Goal: Navigation & Orientation: Find specific page/section

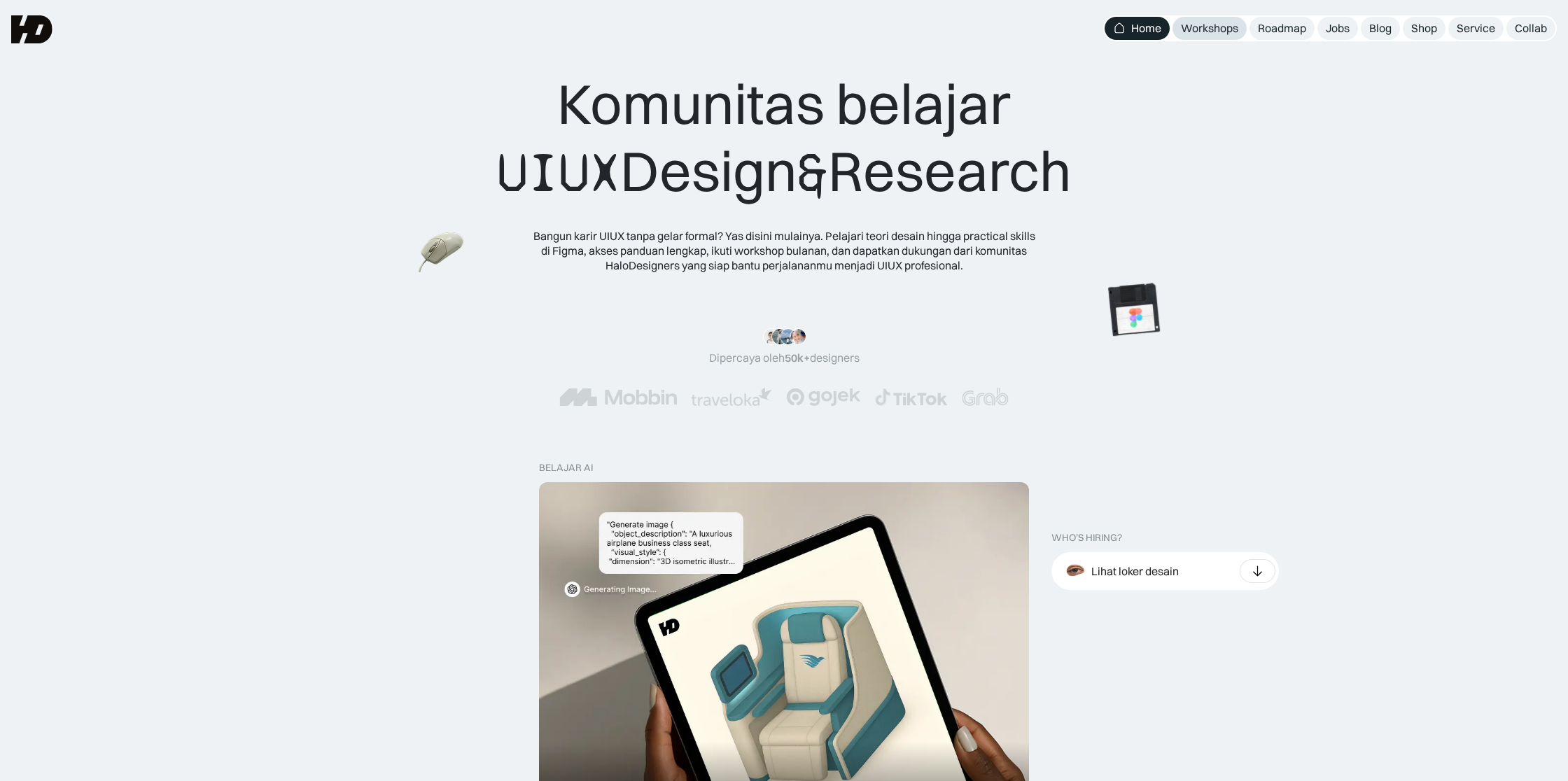
click at [1228, 30] on div "Workshops" at bounding box center [1210, 28] width 58 height 14
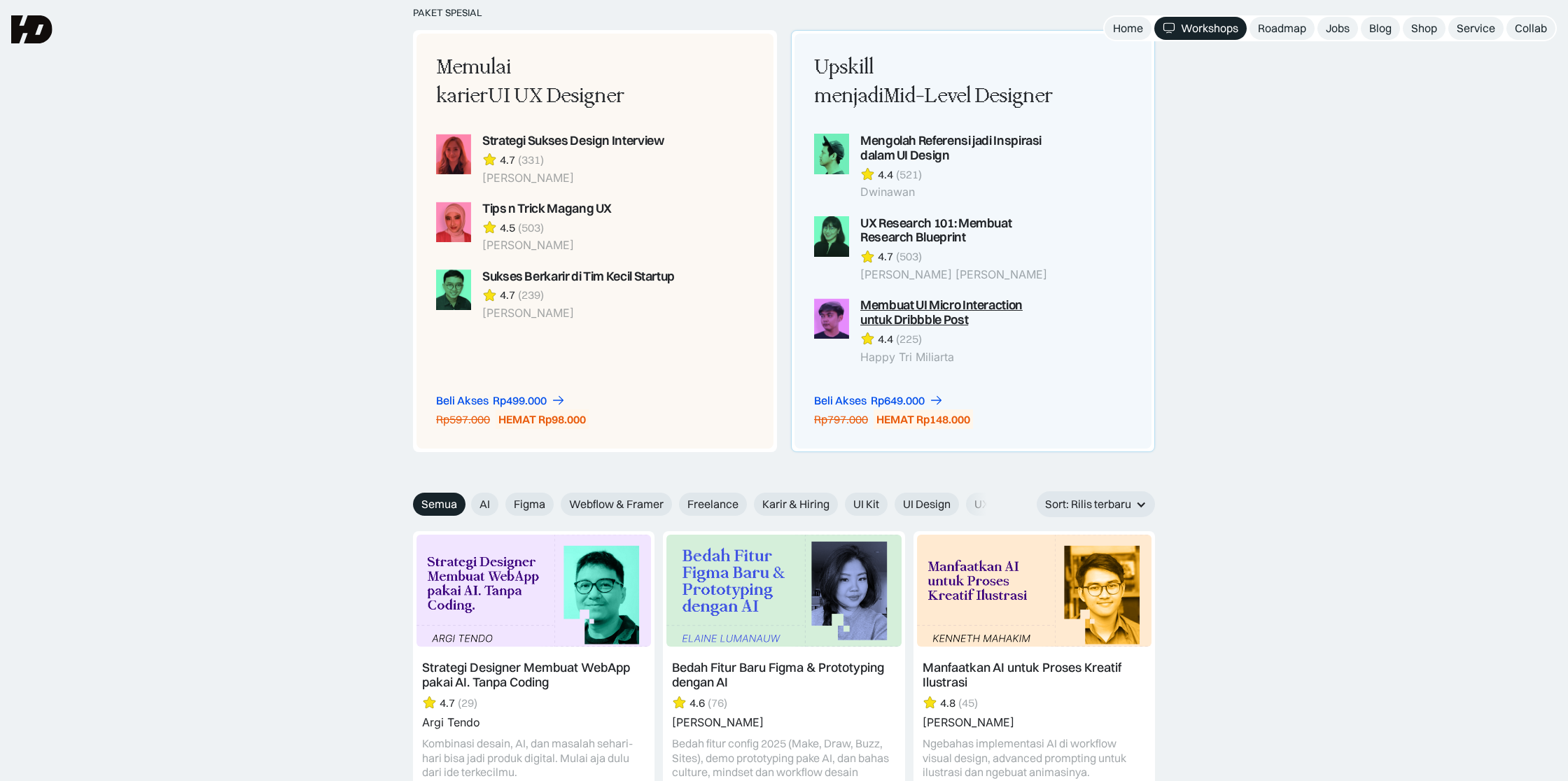
scroll to position [1134, 0]
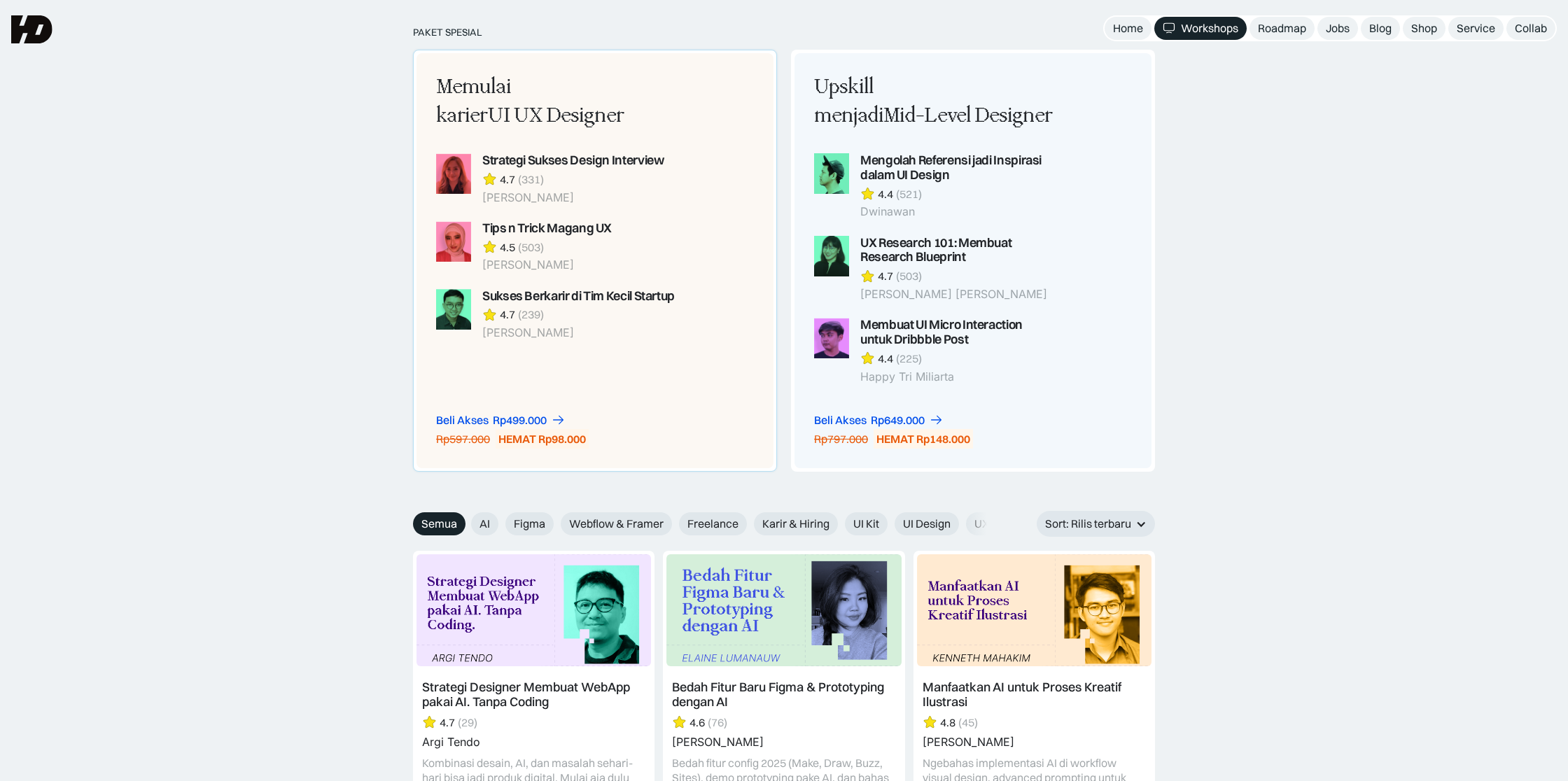
click at [693, 333] on div "Memulai karier UI UX Designer Strategi Sukses Design Interview 4.7 (331) Rianti…" at bounding box center [556, 261] width 280 height 416
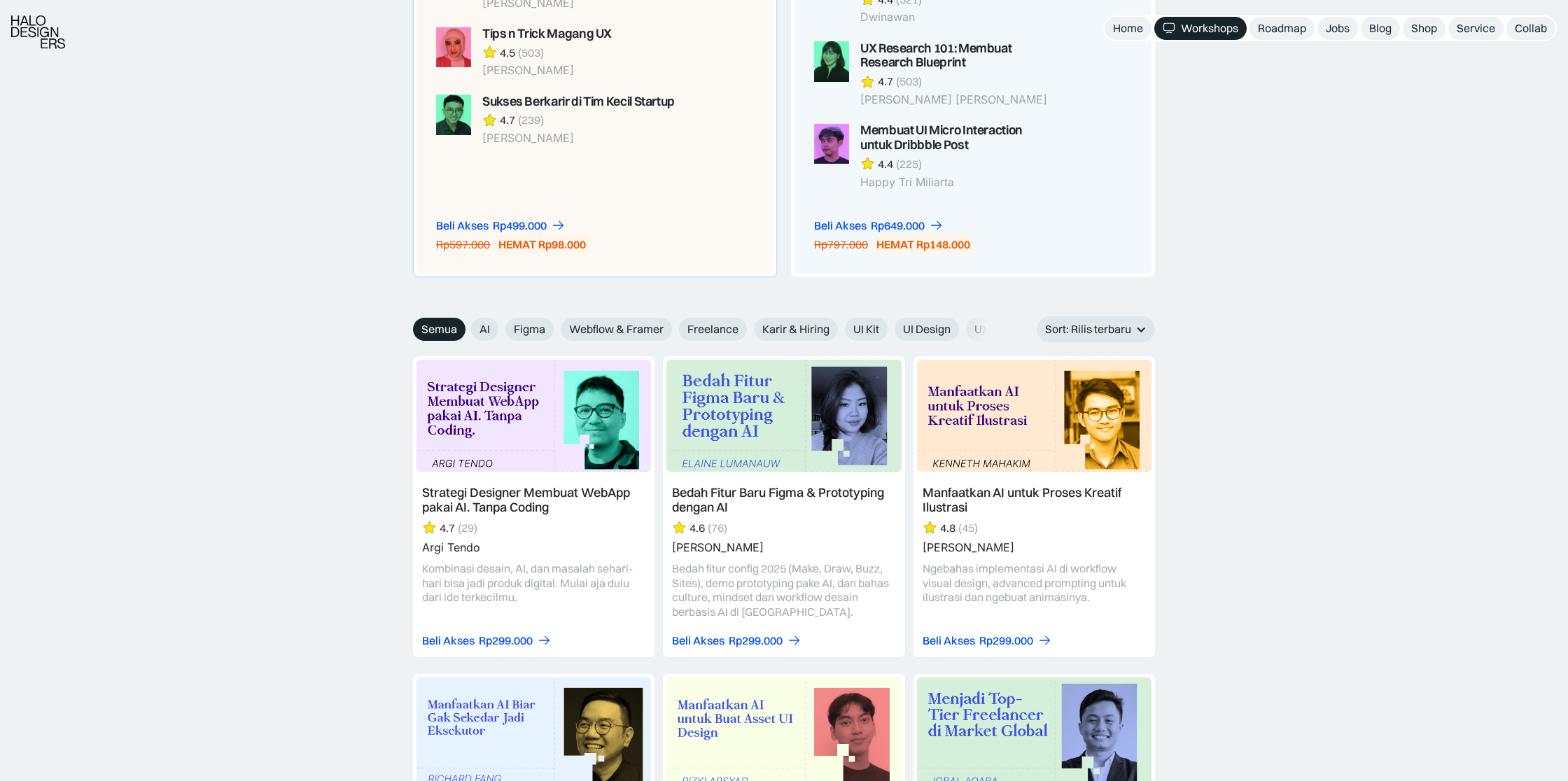
scroll to position [1373, 0]
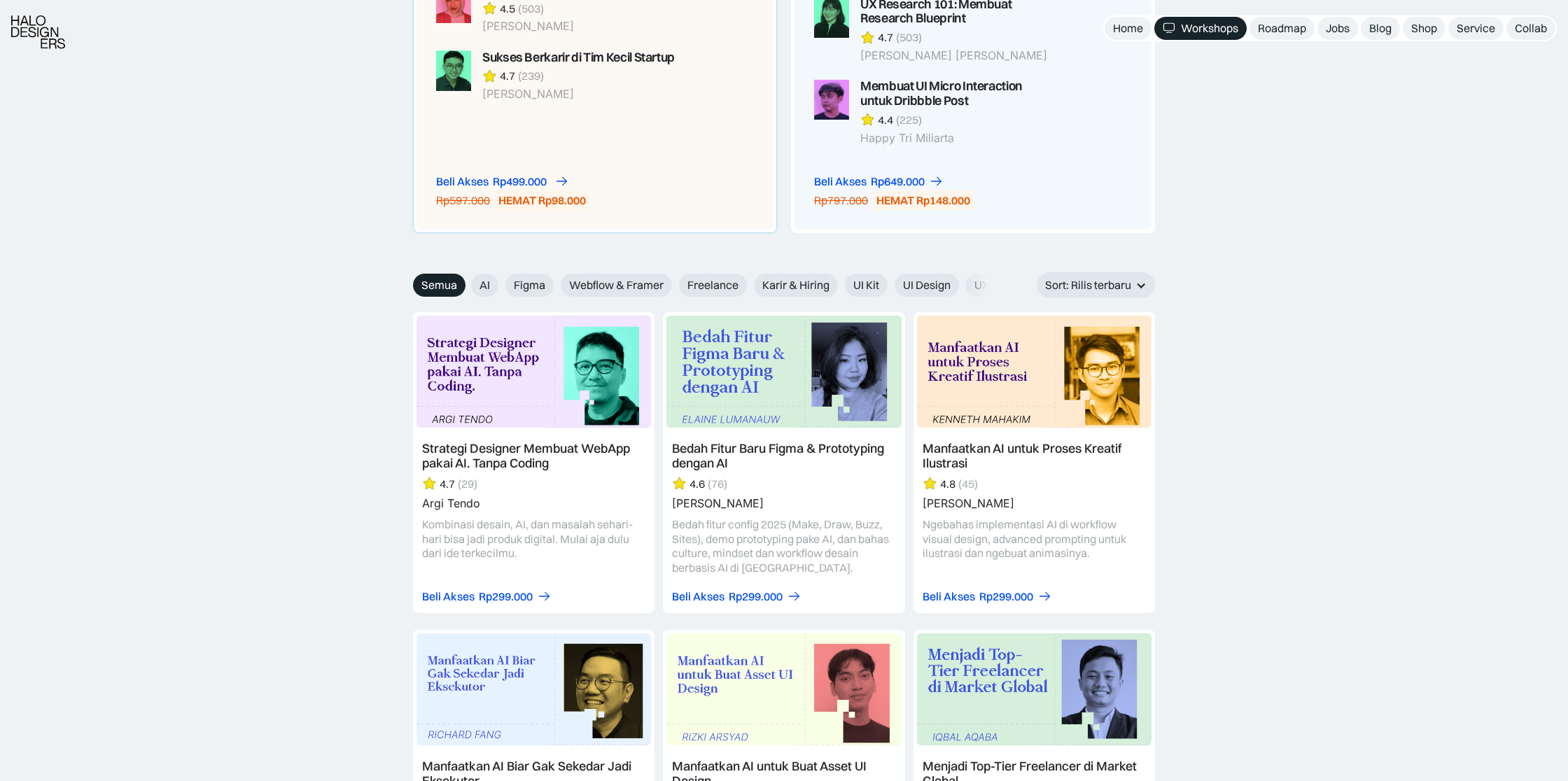
click at [490, 178] on link "Beli Akses Rp499.000" at bounding box center [500, 181] width 129 height 14
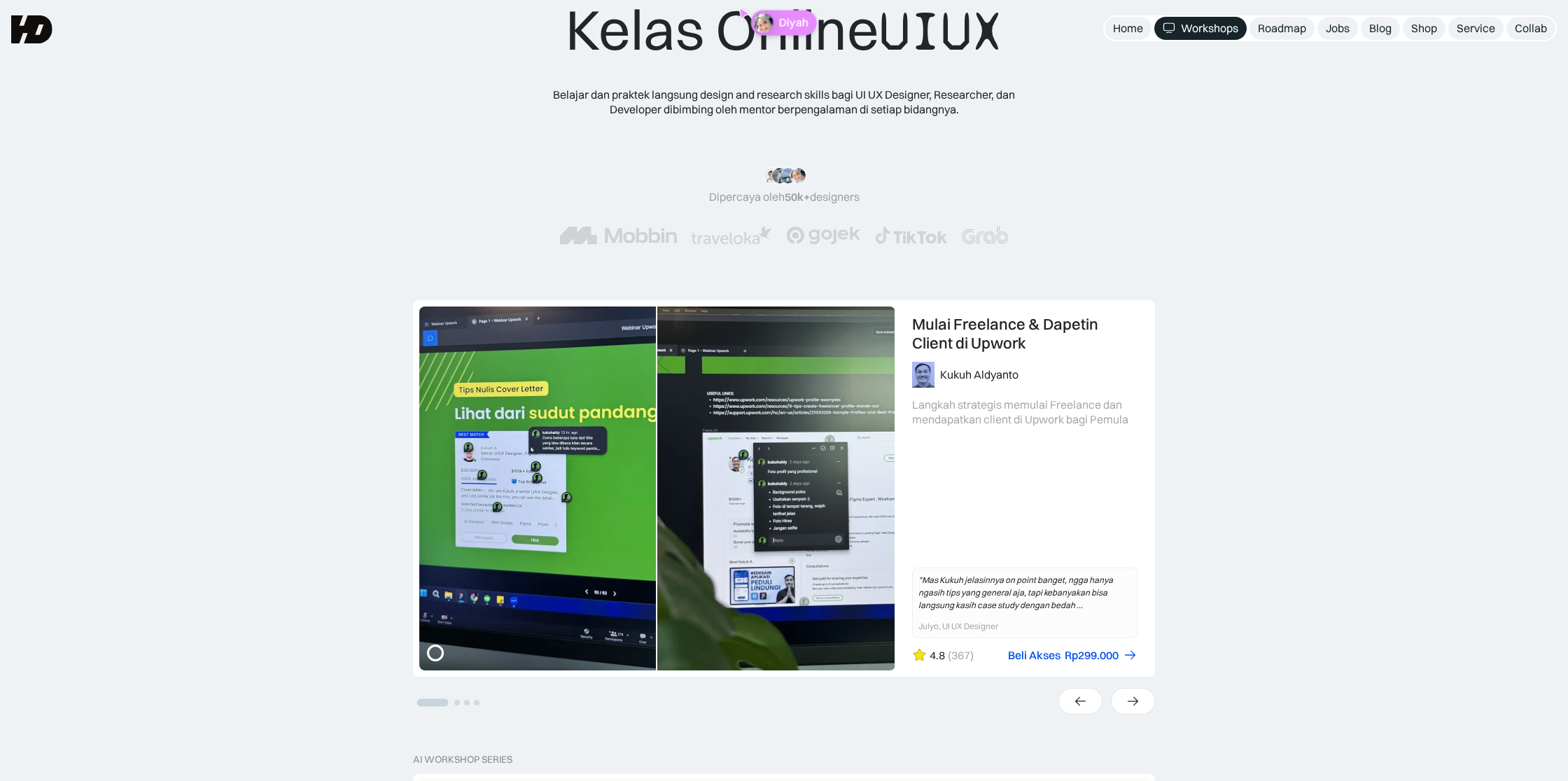
scroll to position [0, 0]
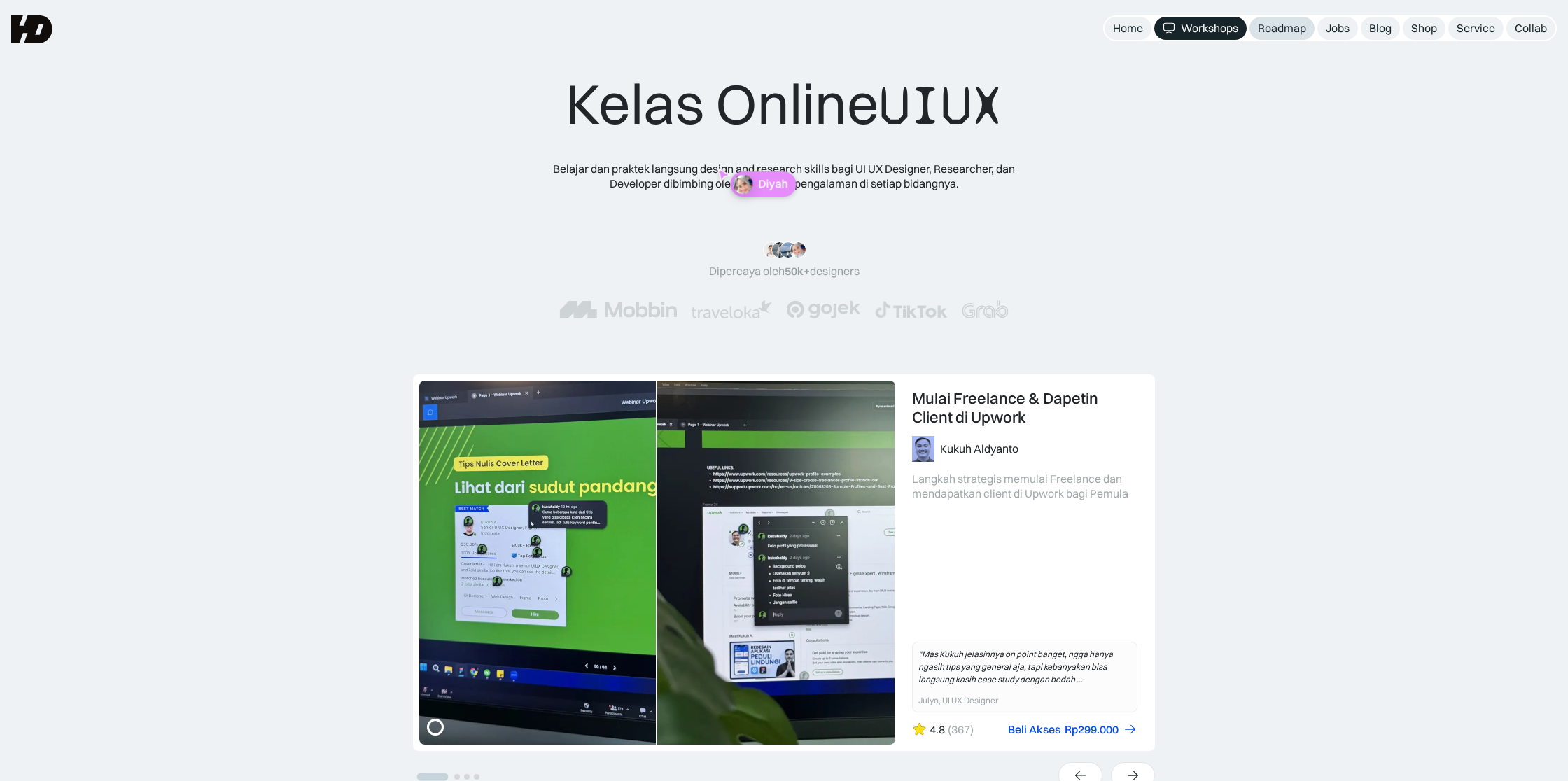
click at [1274, 24] on div "Roadmap" at bounding box center [1282, 28] width 48 height 14
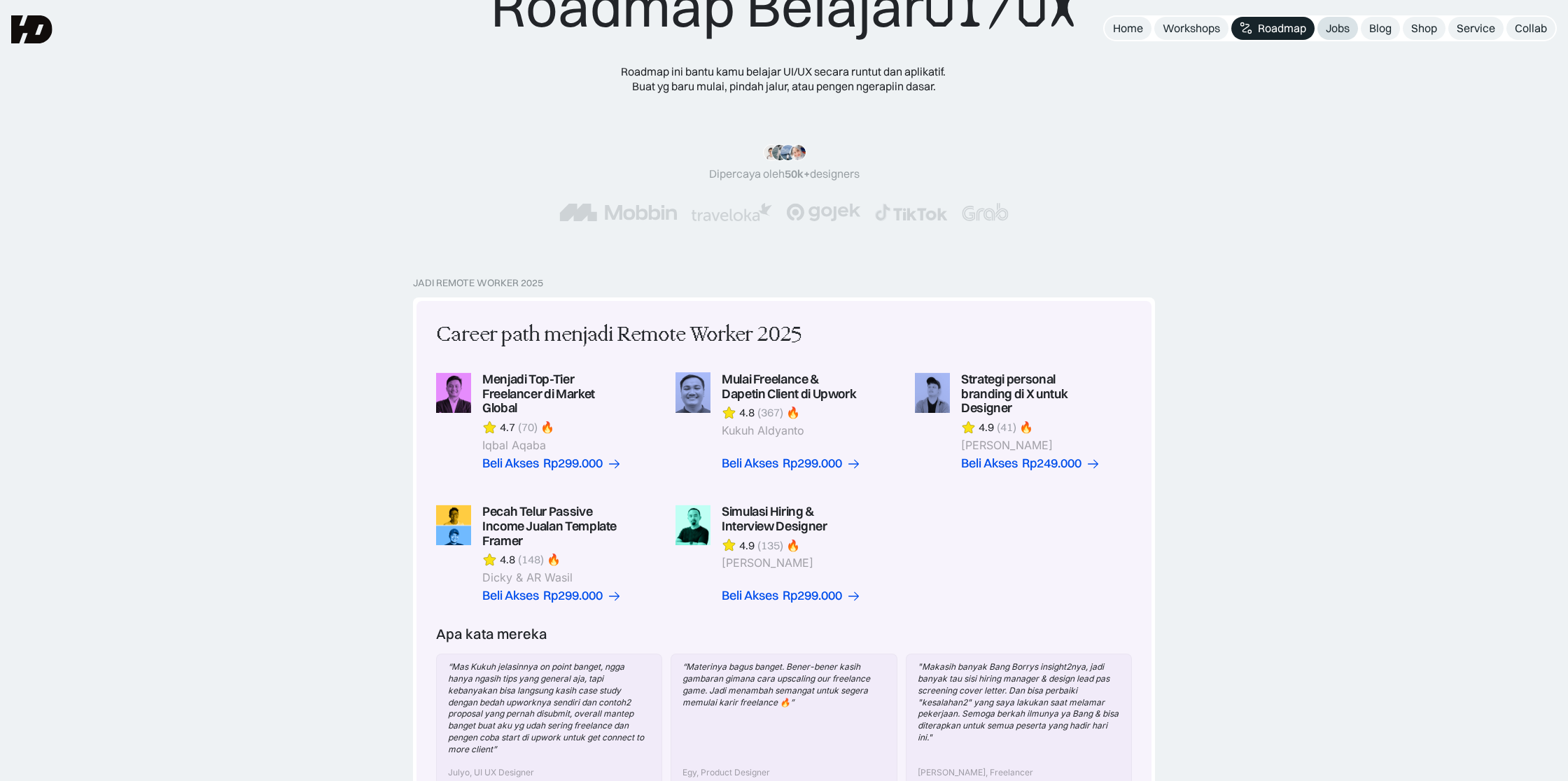
scroll to position [93, 0]
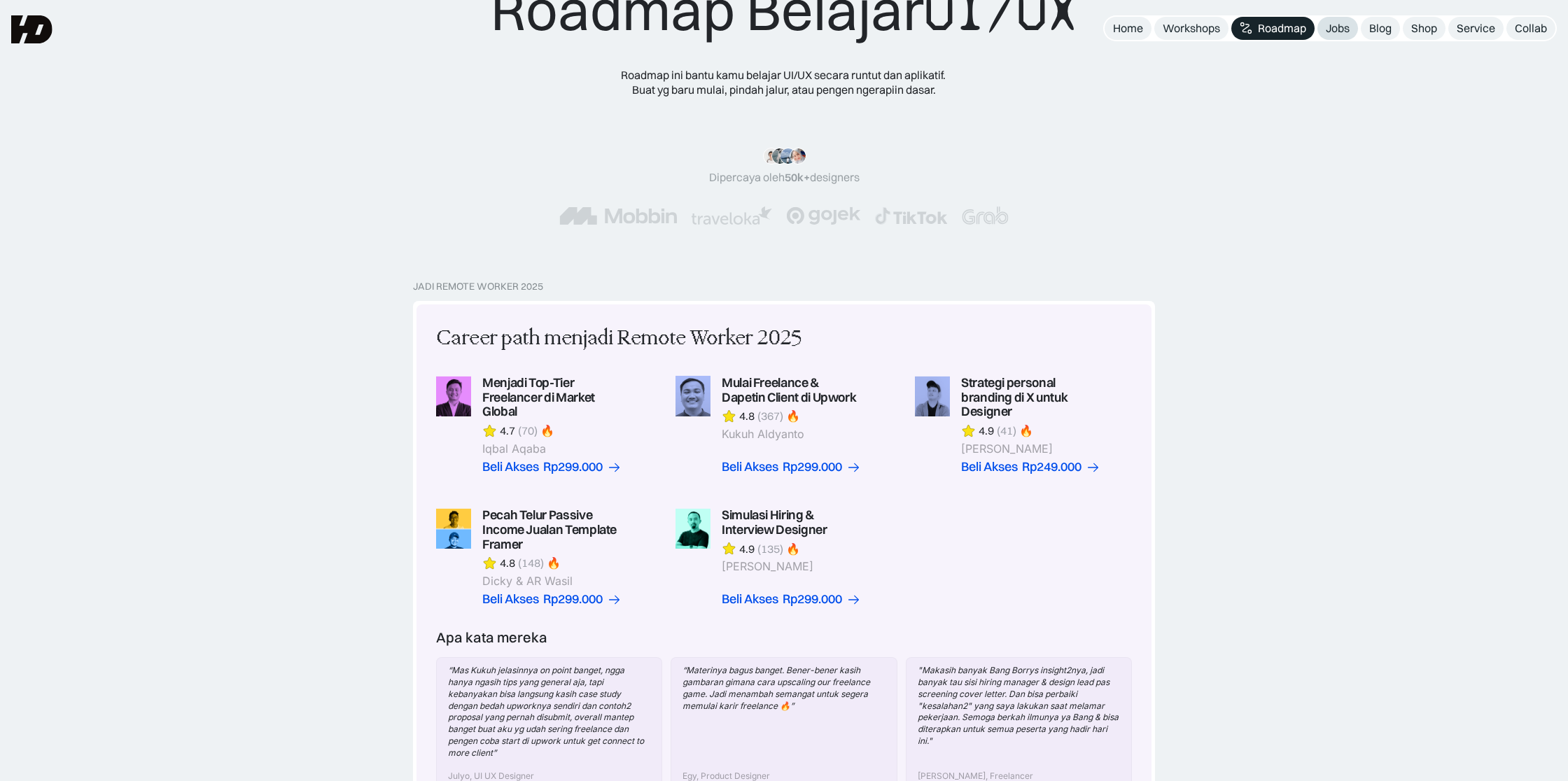
click at [1340, 28] on div "Jobs" at bounding box center [1338, 28] width 24 height 14
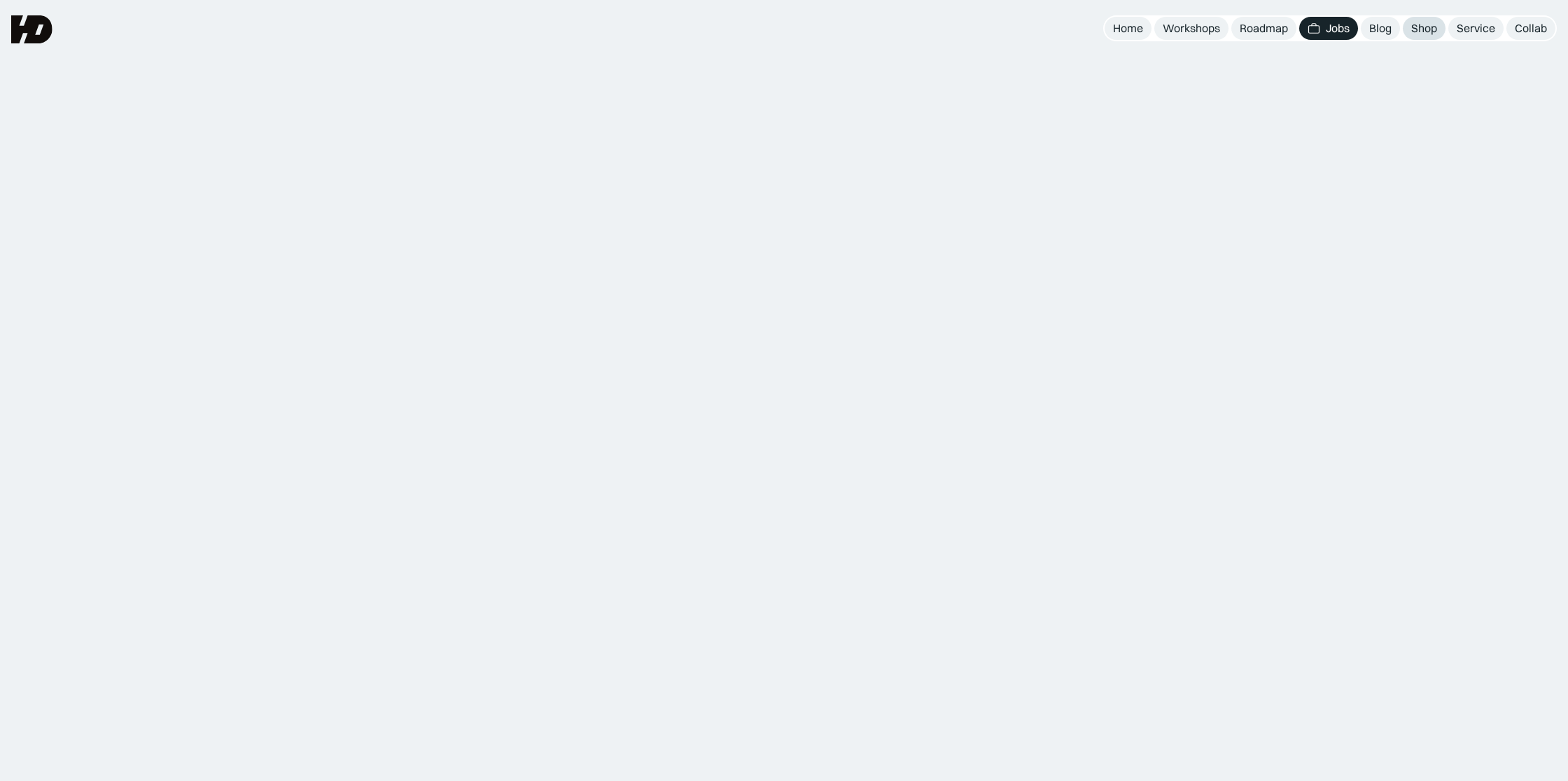
click at [1418, 25] on div "Shop" at bounding box center [1424, 28] width 25 height 14
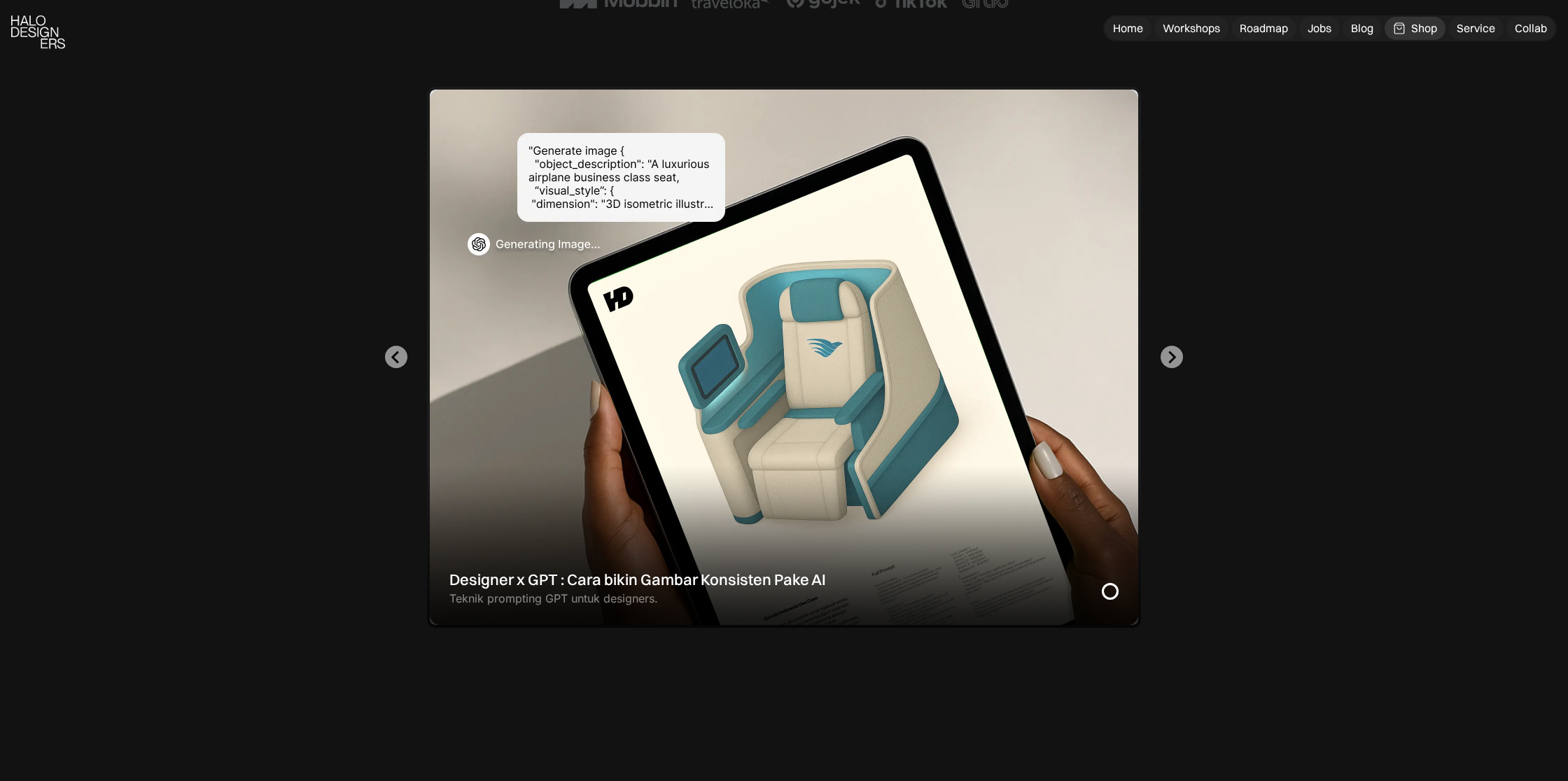
scroll to position [408, 0]
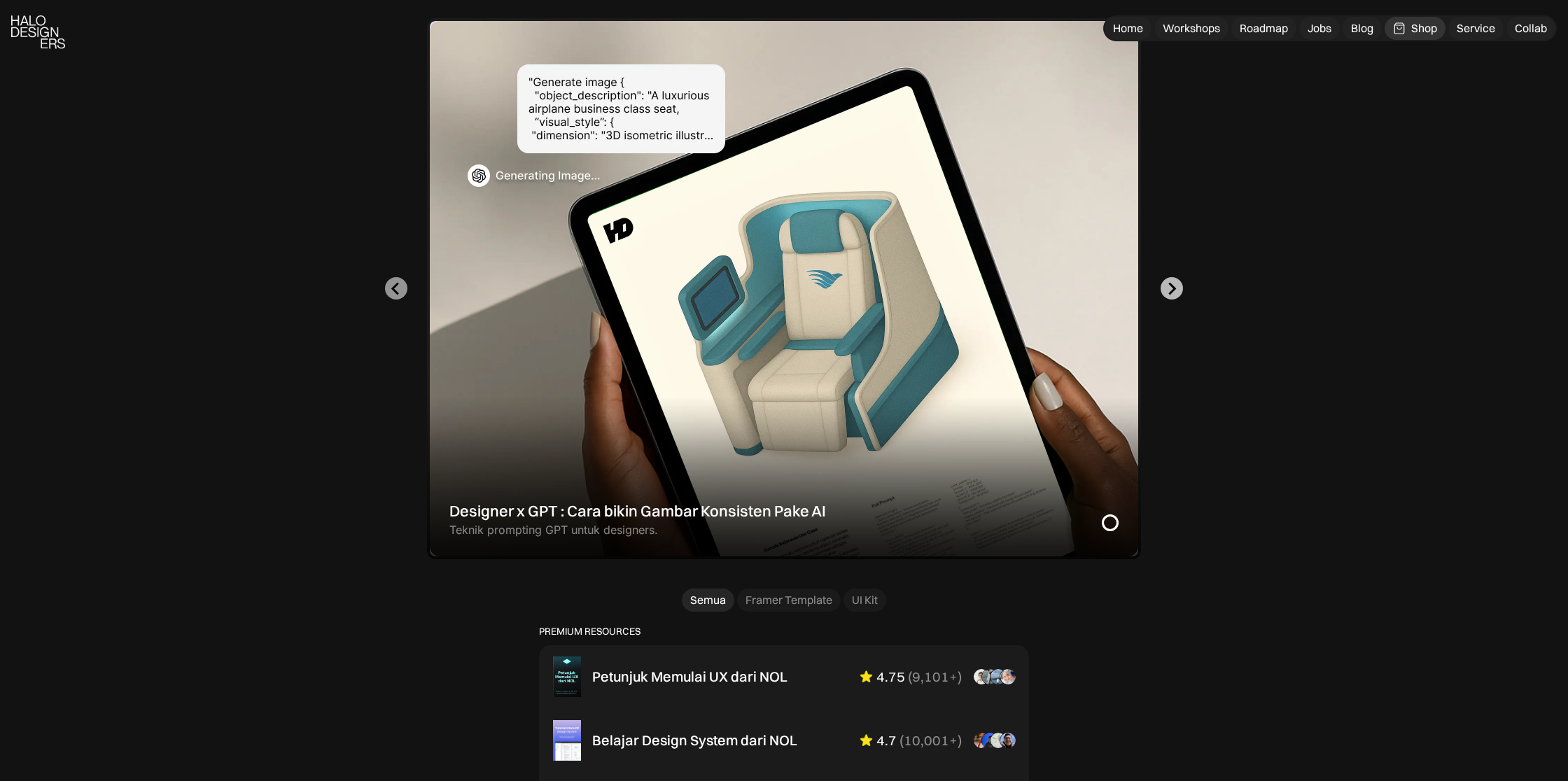
click at [1161, 289] on button "Next slide" at bounding box center [1172, 288] width 22 height 22
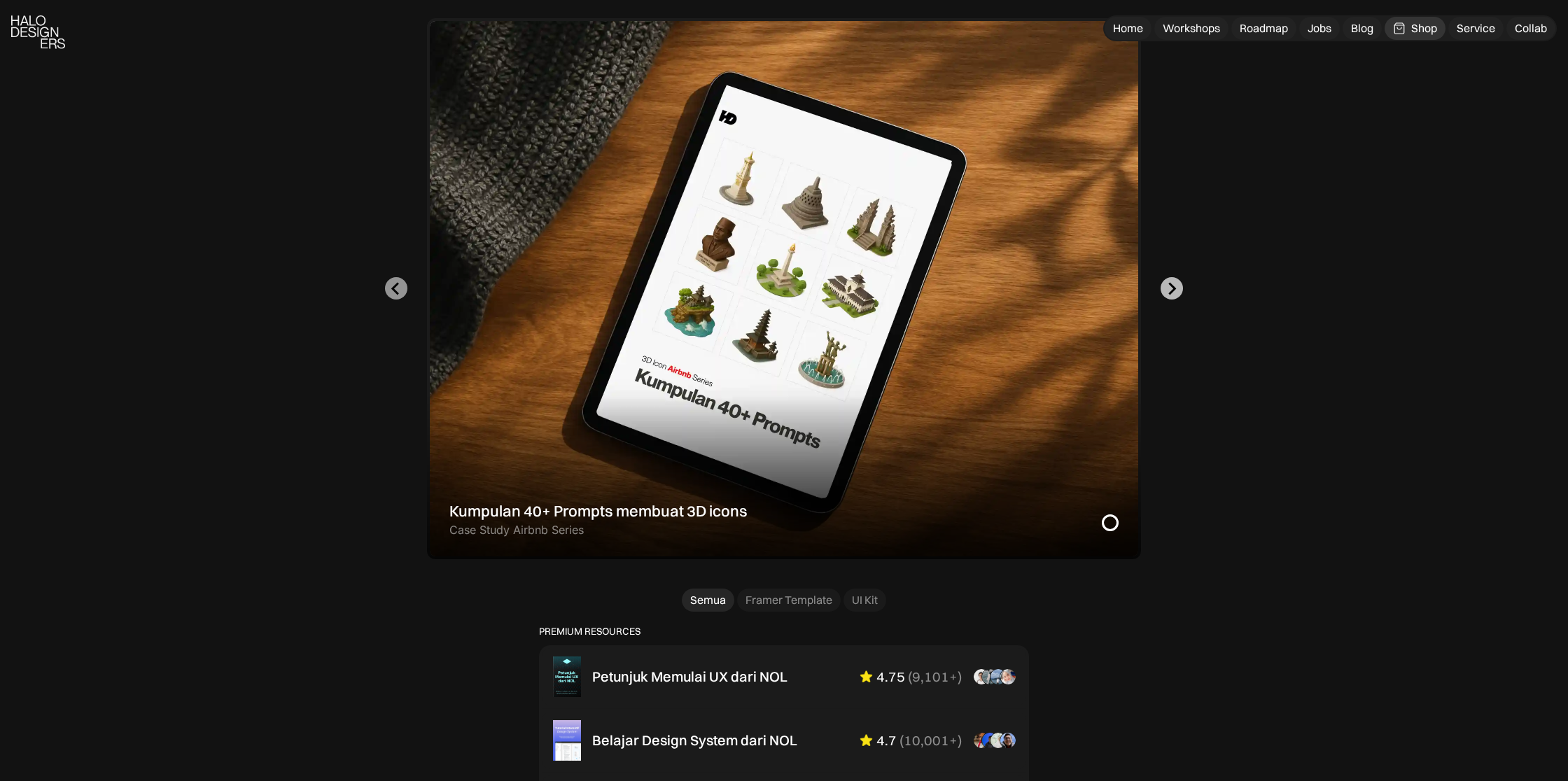
click at [1161, 289] on button "Go to first slide" at bounding box center [1172, 288] width 22 height 22
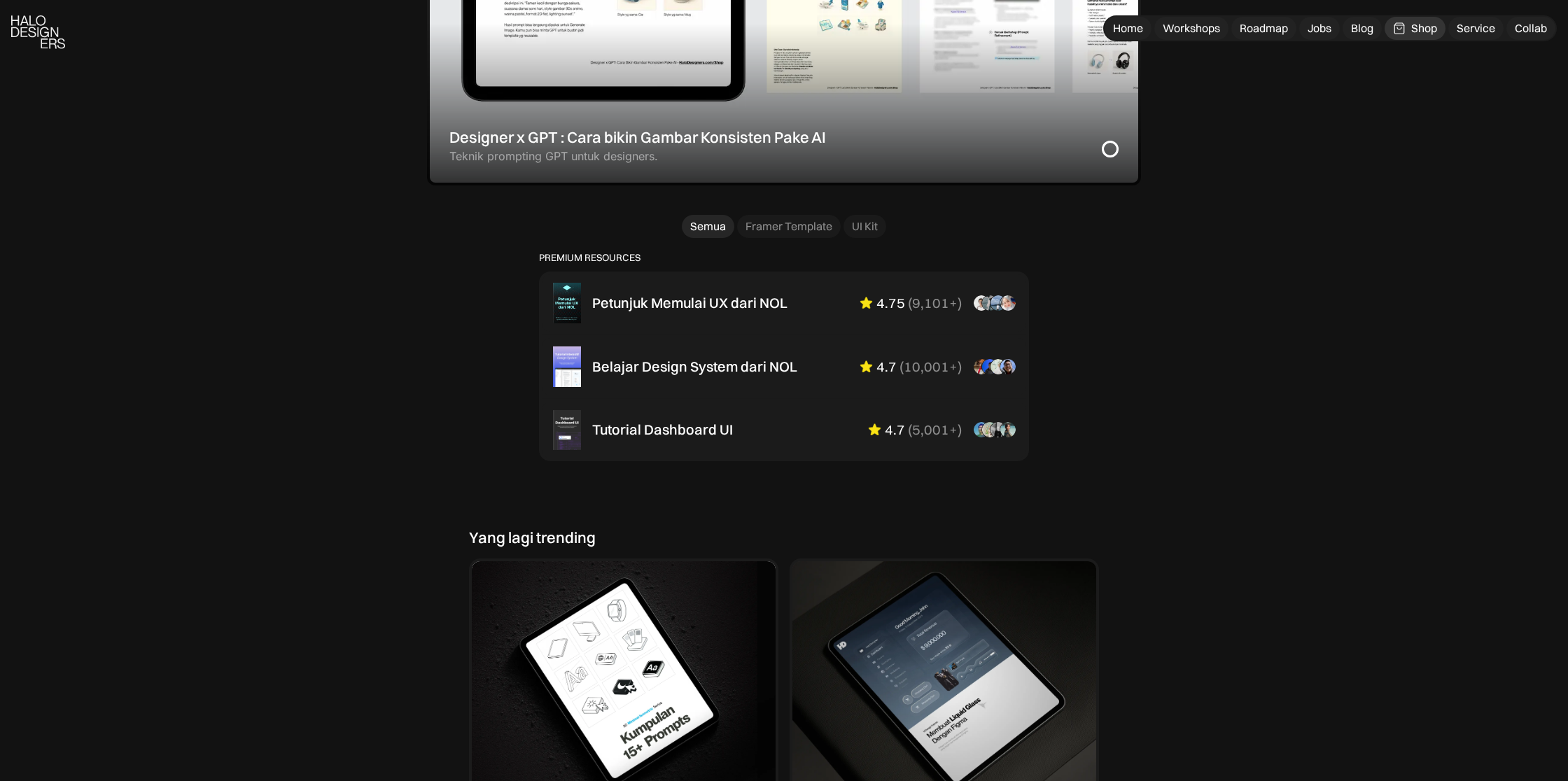
scroll to position [891, 0]
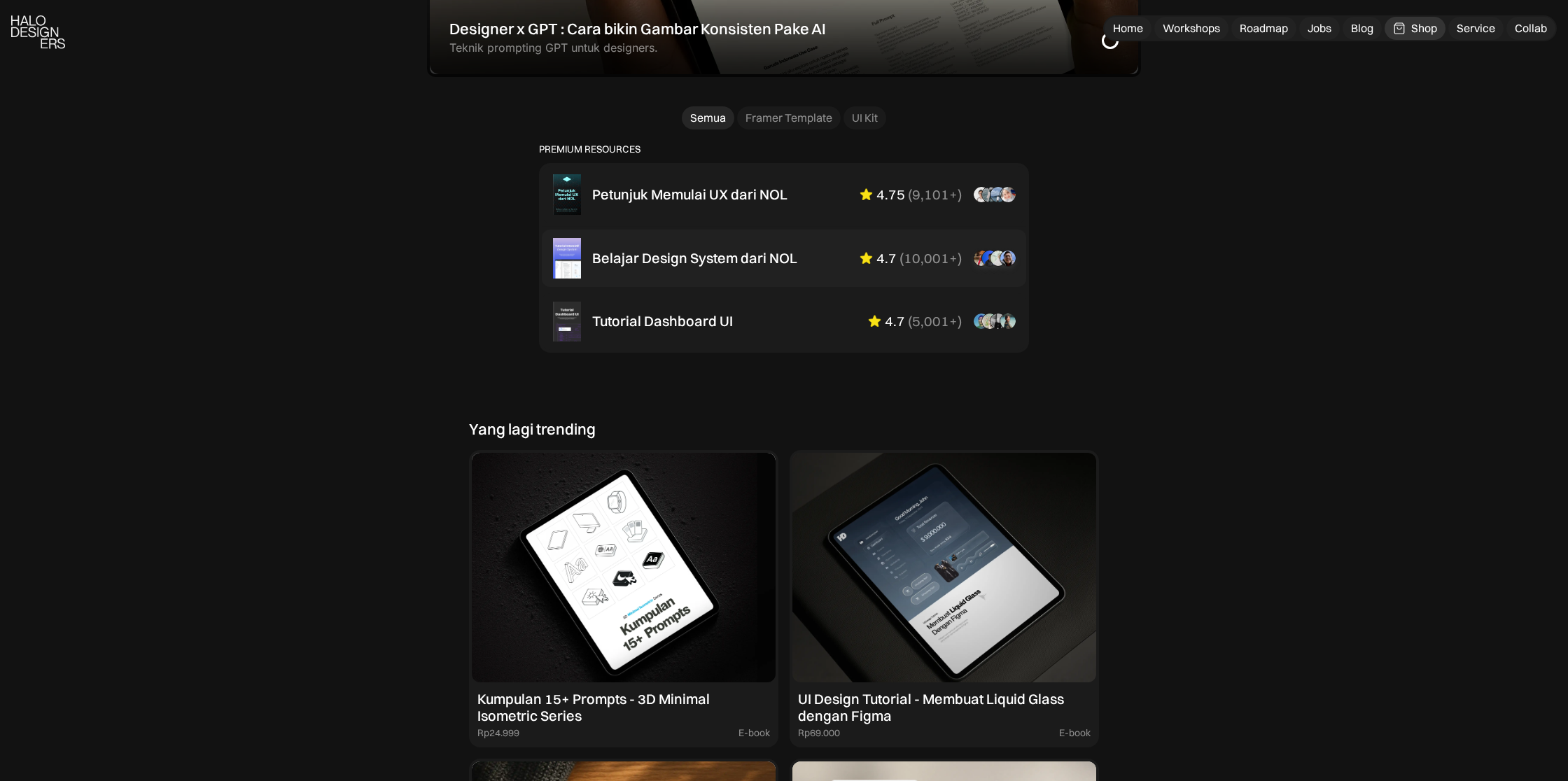
click at [695, 256] on div "Belajar Design System dari NOL" at bounding box center [694, 258] width 205 height 17
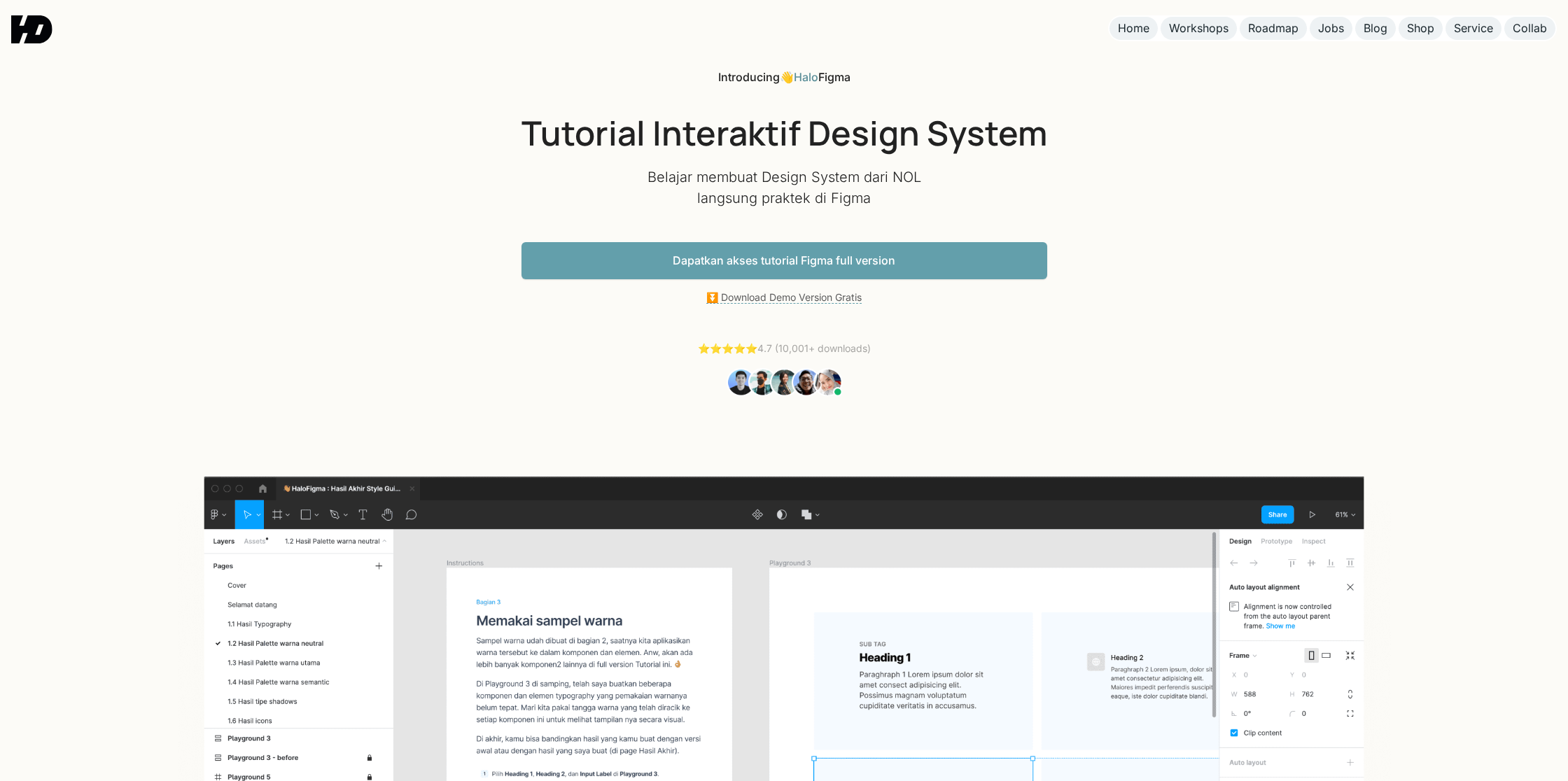
click at [802, 266] on link "Dapatkan akses tutorial Figma full version" at bounding box center [784, 261] width 526 height 37
click at [804, 296] on link "⏬ Download Demo Version Gratis" at bounding box center [784, 297] width 155 height 13
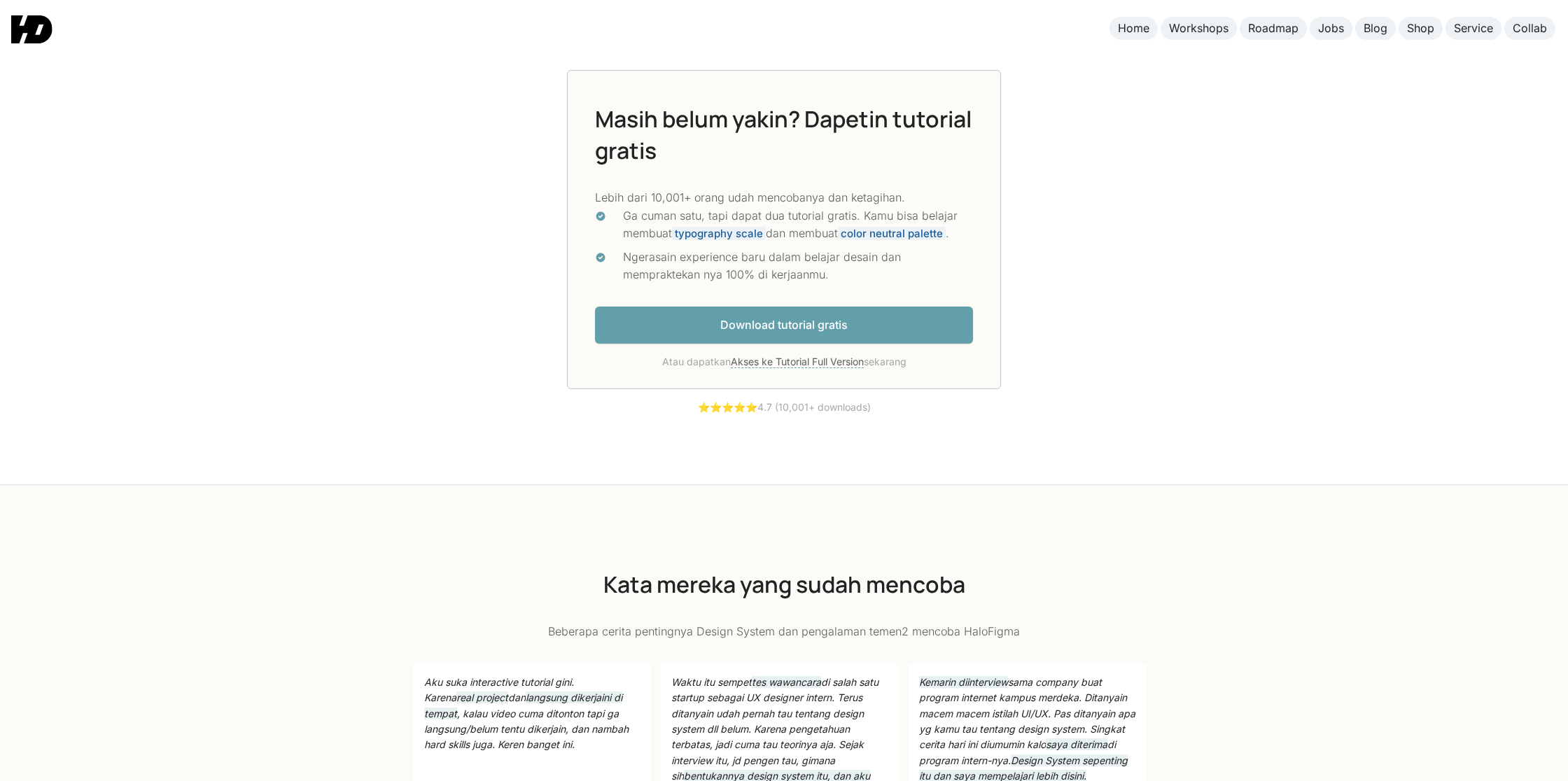
scroll to position [3941, 0]
click at [1471, 29] on div "Service" at bounding box center [1474, 28] width 39 height 14
